Goal: Contribute content: Add original content to the website for others to see

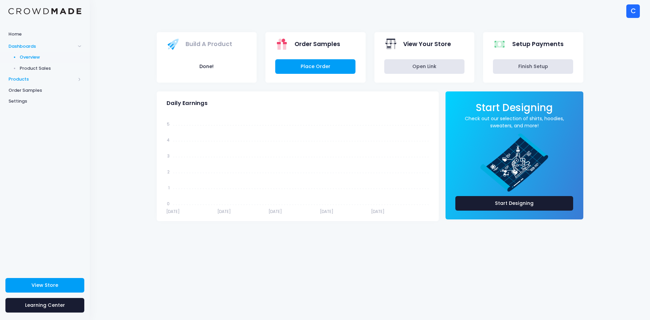
click at [27, 78] on span "Products" at bounding box center [41, 79] width 67 height 7
click at [24, 57] on span "Products" at bounding box center [41, 57] width 67 height 7
click at [19, 34] on span "Home" at bounding box center [44, 34] width 73 height 7
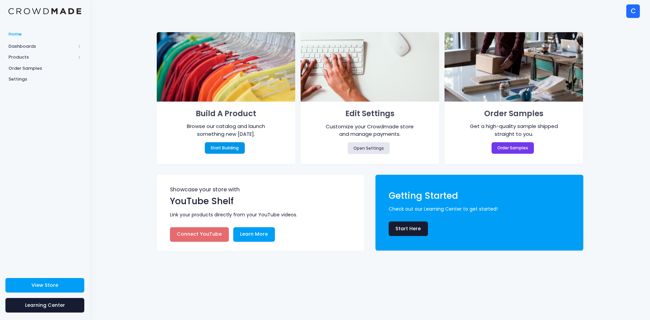
click at [230, 146] on link "Start Building" at bounding box center [225, 148] width 40 height 12
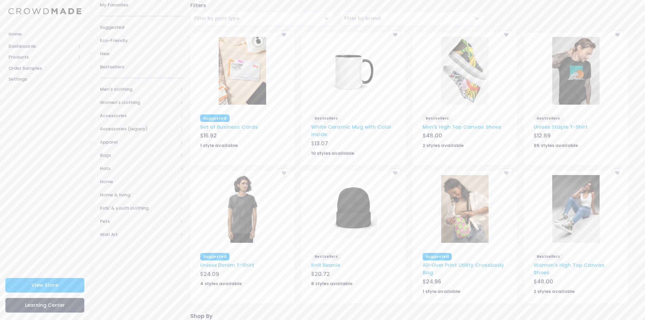
scroll to position [68, 0]
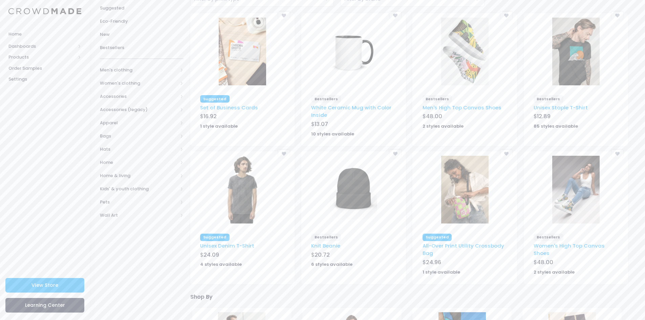
click at [570, 75] on img at bounding box center [575, 52] width 47 height 68
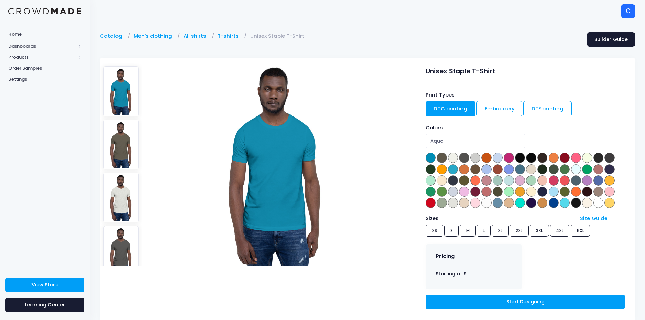
click at [522, 156] on span at bounding box center [520, 158] width 10 height 10
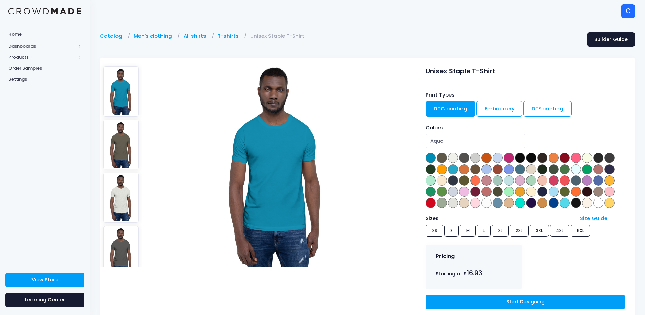
click at [522, 156] on span at bounding box center [520, 158] width 10 height 10
select select "Black"
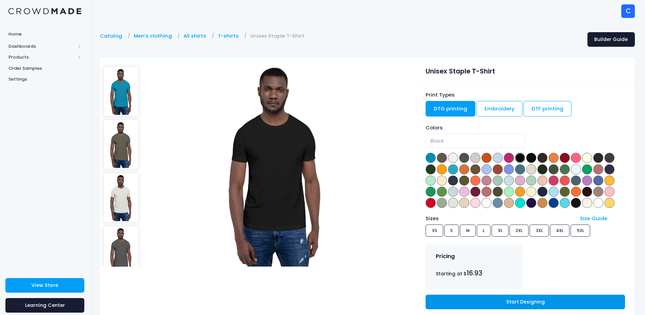
click at [524, 304] on link "Start Designing" at bounding box center [524, 301] width 199 height 15
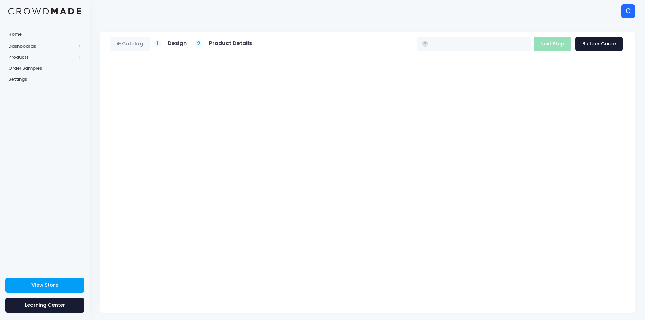
type input "$16.93 - $22.73"
click at [133, 44] on link "Catalog" at bounding box center [130, 44] width 40 height 15
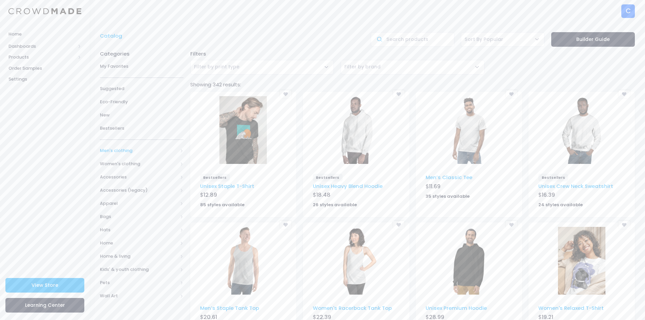
click at [126, 151] on span "Men's clothing" at bounding box center [139, 150] width 78 height 7
click at [133, 202] on span "All shirts" at bounding box center [140, 203] width 59 height 7
click at [130, 243] on span "T-shirts" at bounding box center [144, 243] width 61 height 7
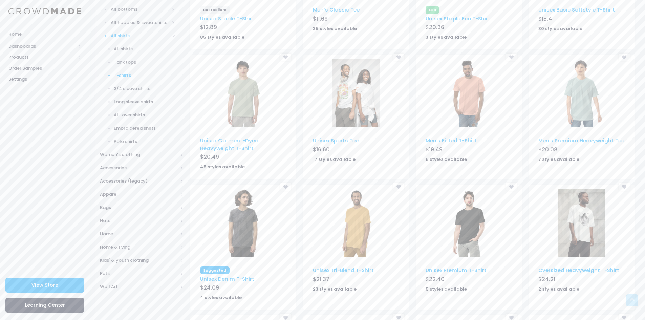
scroll to position [169, 0]
click at [588, 235] on img at bounding box center [581, 221] width 47 height 68
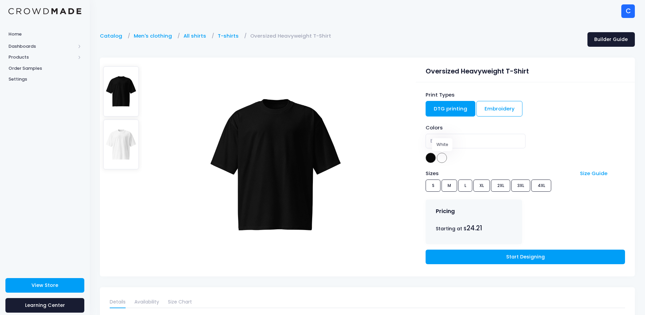
click at [443, 156] on span at bounding box center [441, 158] width 10 height 10
select select "White"
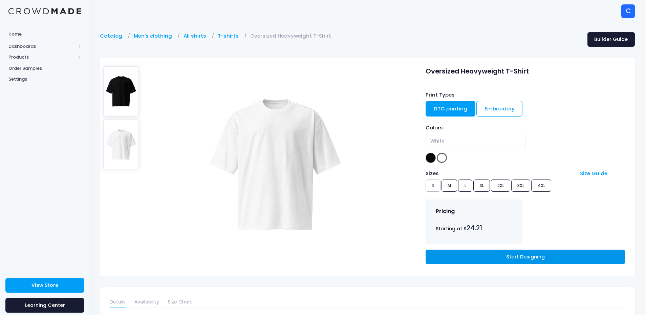
click at [512, 258] on link "Start Designing" at bounding box center [524, 256] width 199 height 15
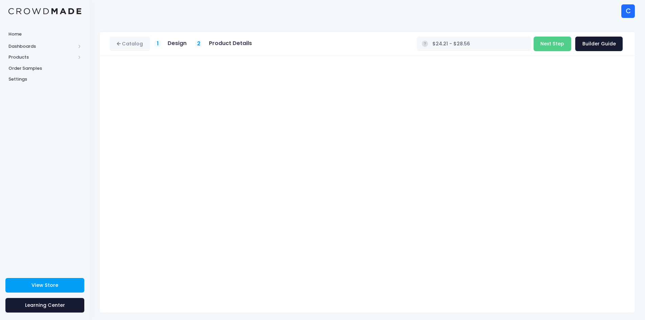
type input "$29.21 - $33.56"
